Goal: Task Accomplishment & Management: Use online tool/utility

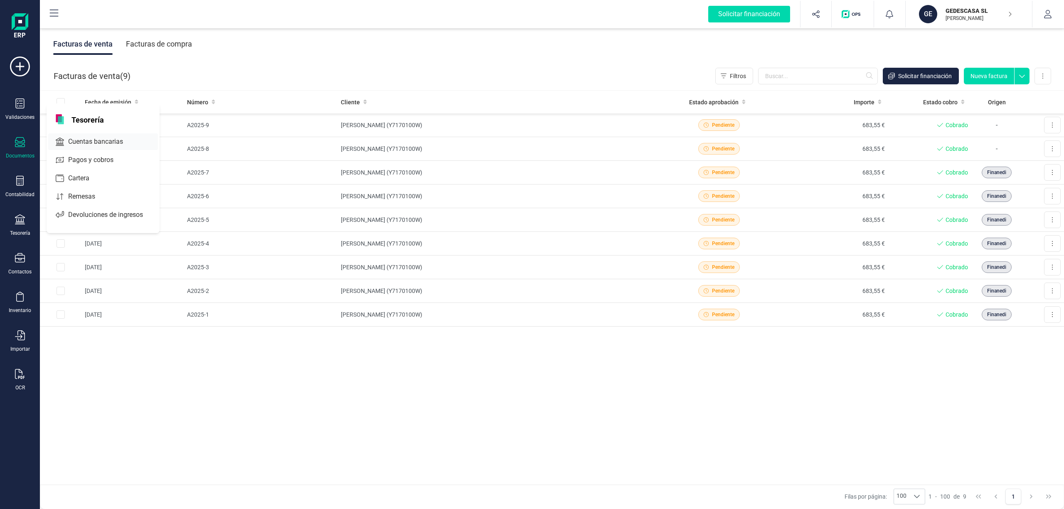
click at [86, 141] on span "Cuentas bancarias" at bounding box center [101, 142] width 73 height 10
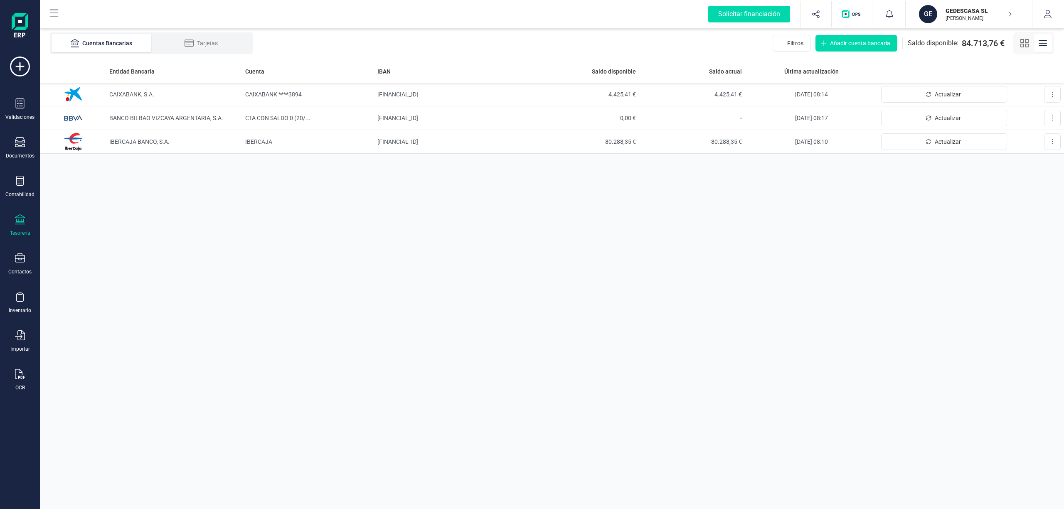
click at [962, 12] on p "GEDESCASA SL" at bounding box center [979, 11] width 67 height 8
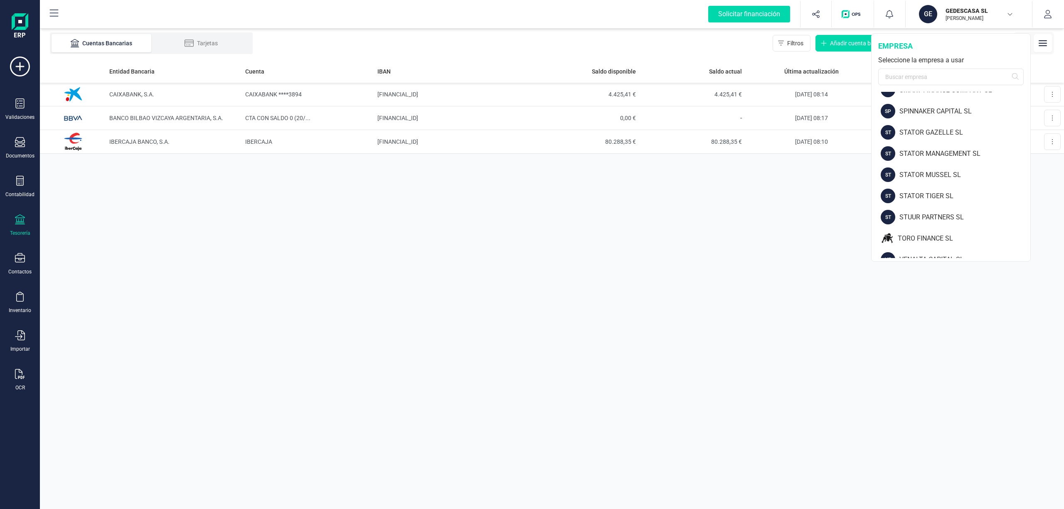
scroll to position [1085, 0]
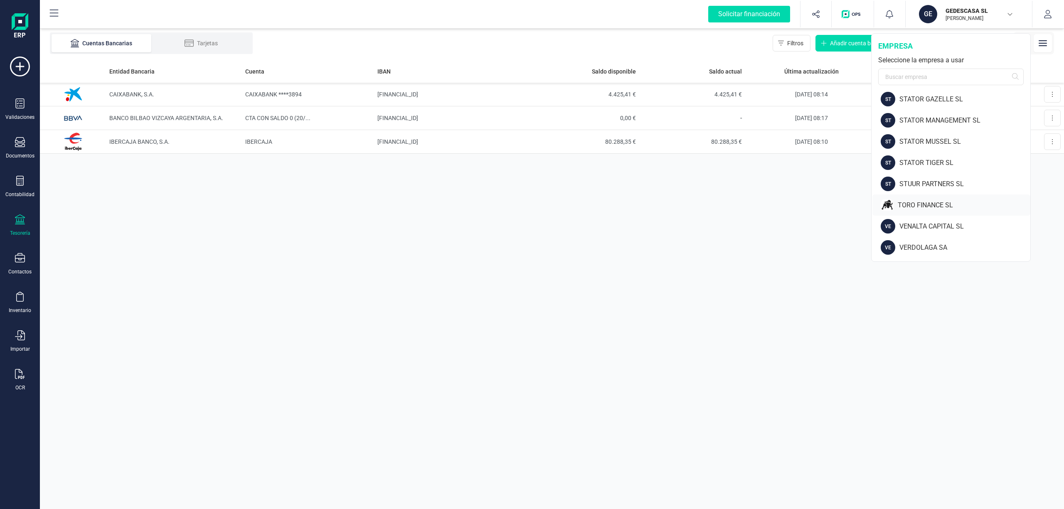
click at [928, 204] on div "TORO FINANCE SL" at bounding box center [964, 205] width 133 height 10
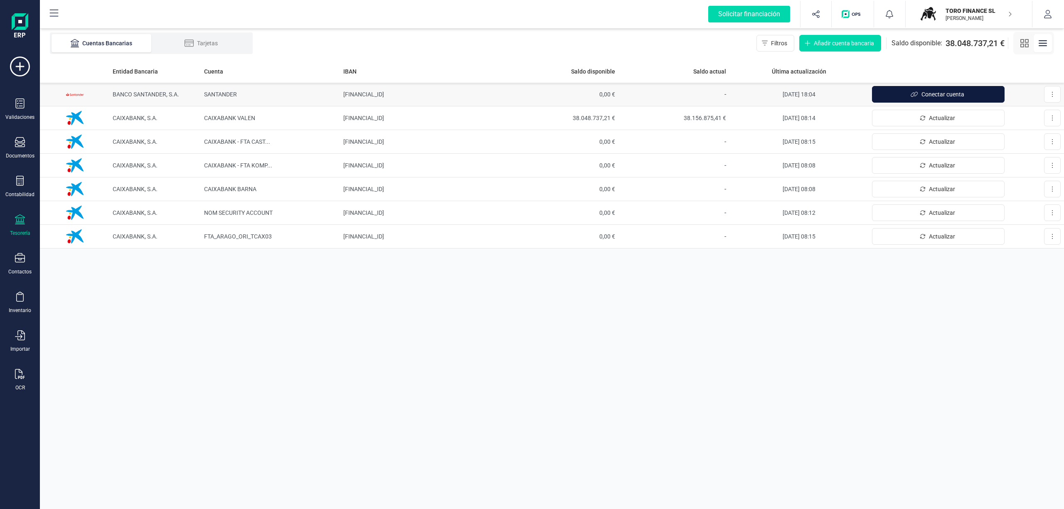
click at [932, 92] on span "Conectar cuenta" at bounding box center [943, 94] width 43 height 8
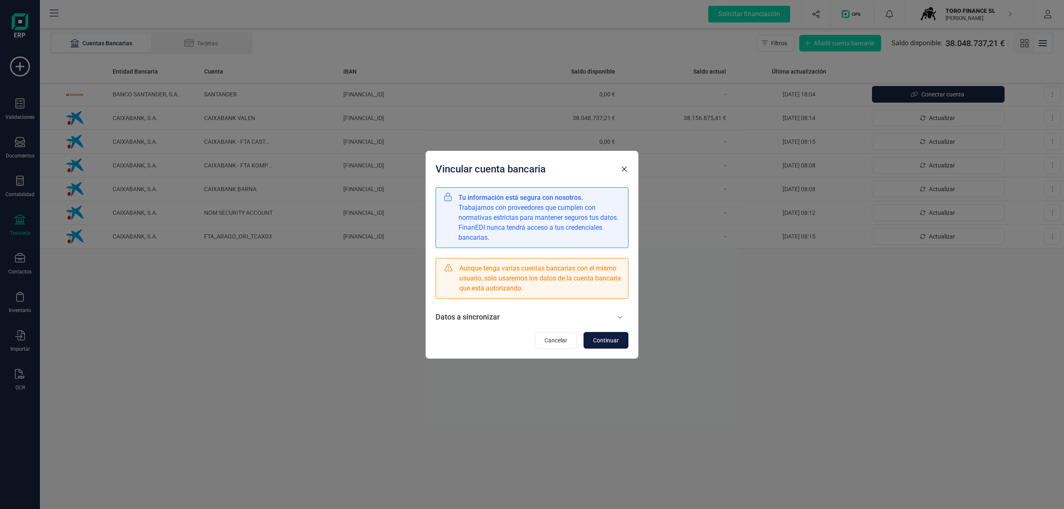
click at [601, 338] on span "Continuar" at bounding box center [606, 340] width 26 height 8
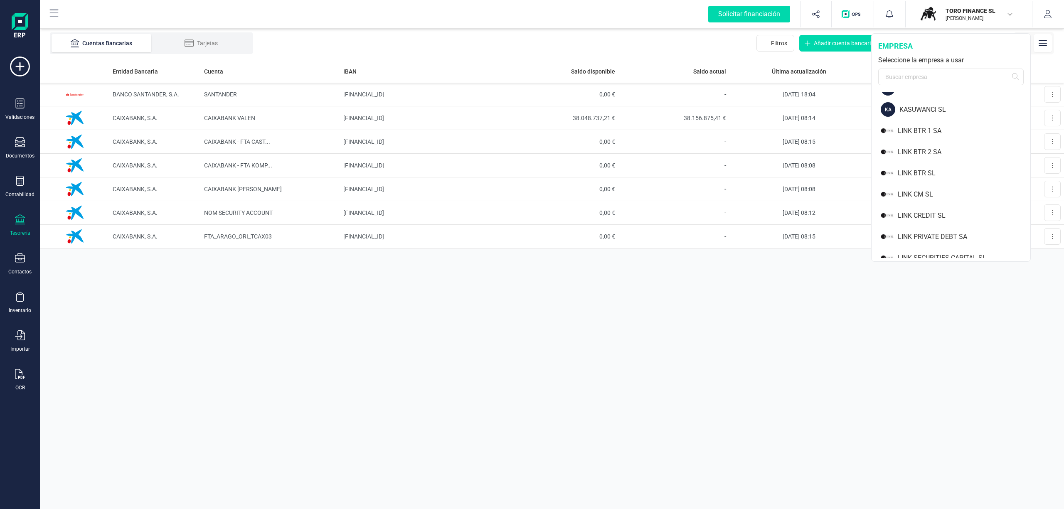
scroll to position [559, 0]
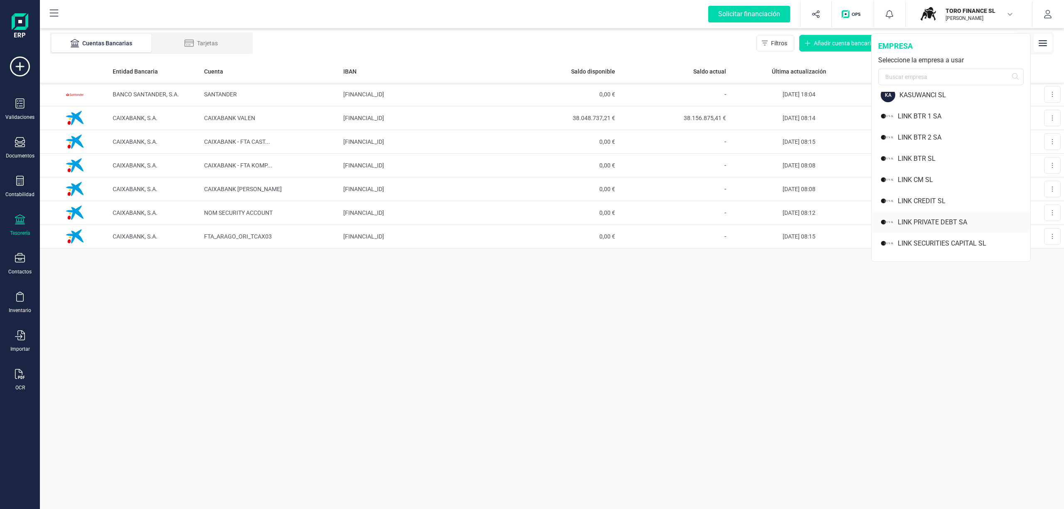
click at [943, 220] on div "LINK PRIVATE DEBT SA" at bounding box center [964, 222] width 133 height 10
